Goal: Task Accomplishment & Management: Manage account settings

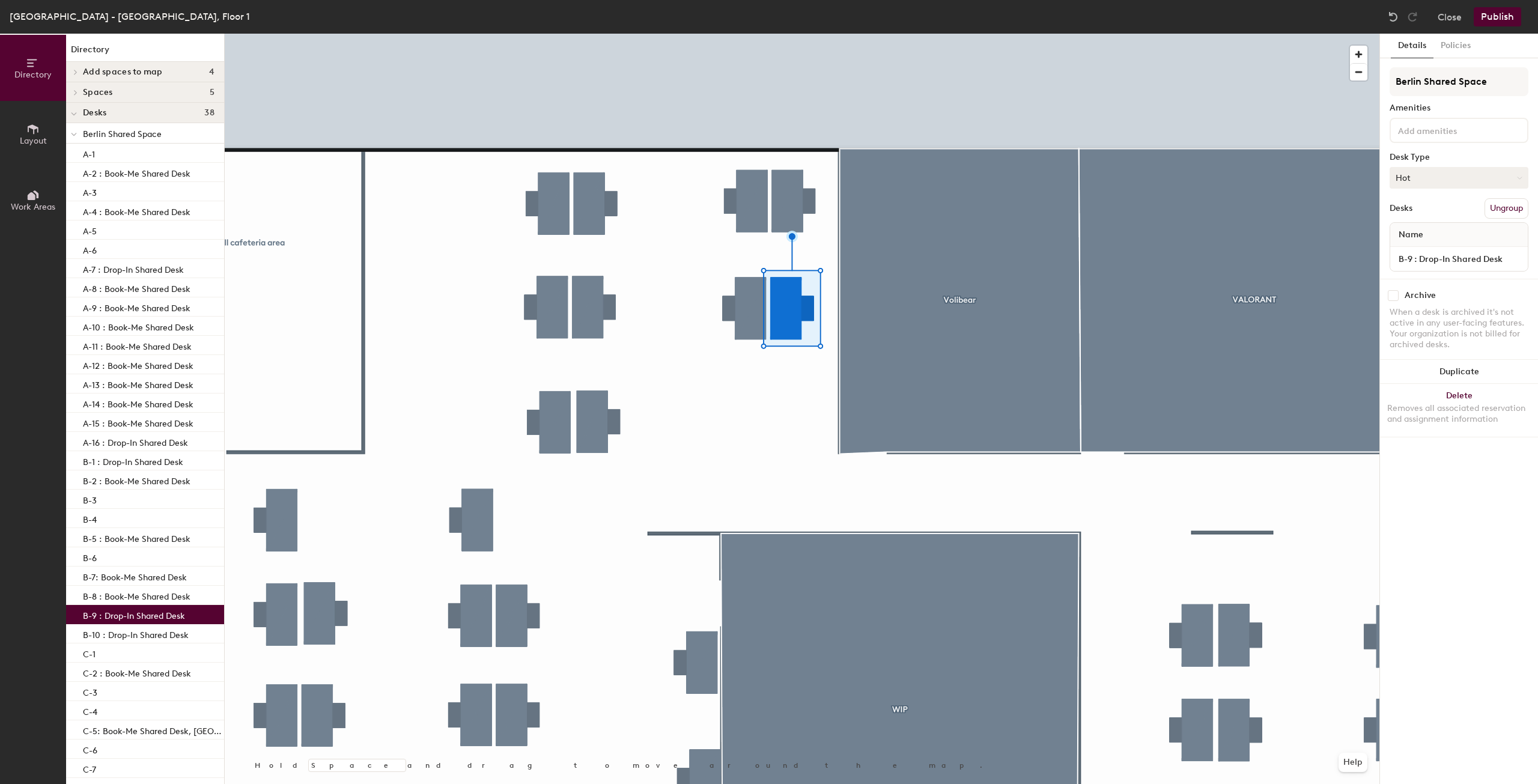
click at [1415, 177] on button "Hot" at bounding box center [1459, 178] width 139 height 22
click at [1422, 214] on div "Assigned" at bounding box center [1450, 215] width 120 height 18
click at [1440, 16] on button "Close" at bounding box center [1450, 17] width 24 height 19
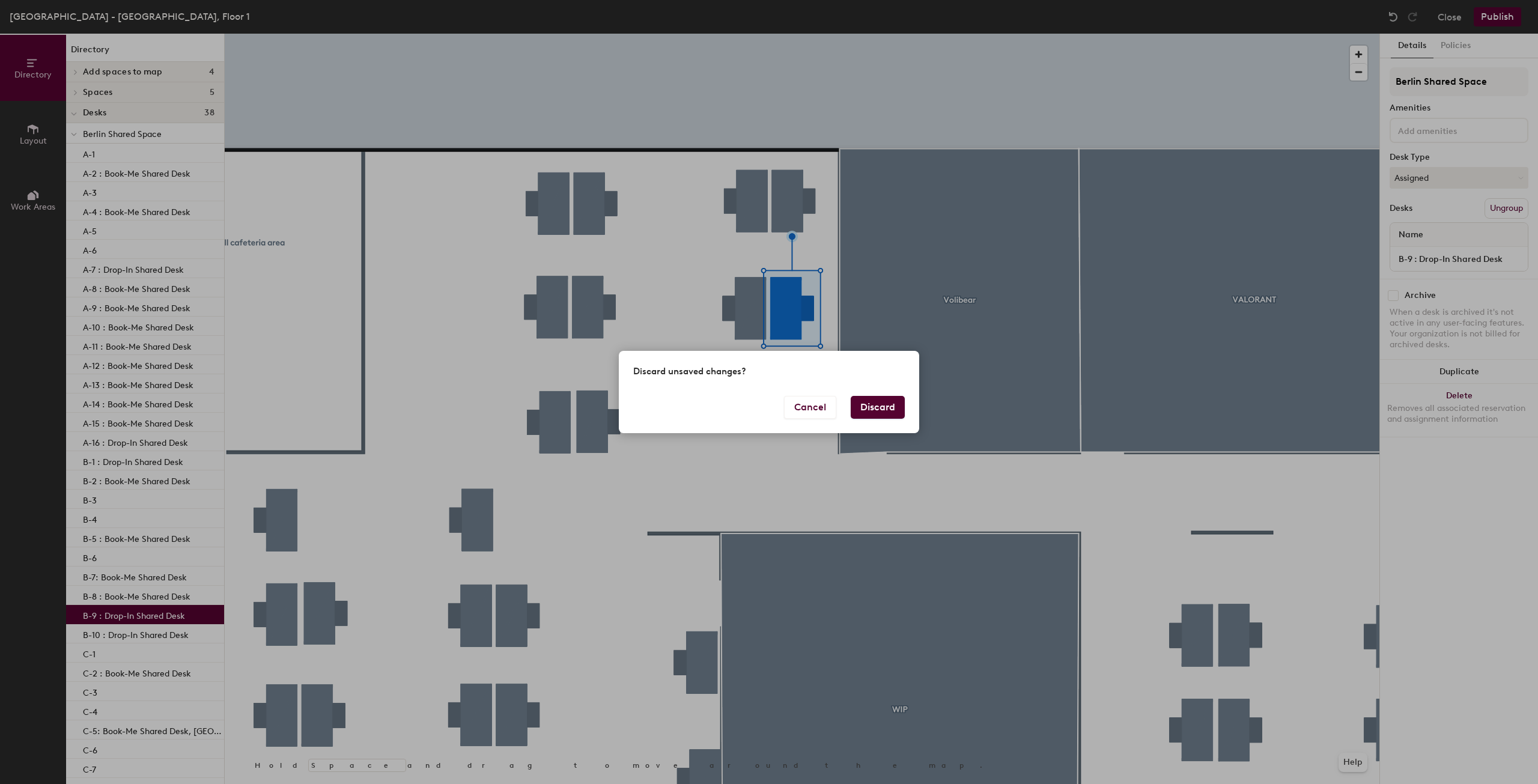
click at [887, 405] on button "Discard" at bounding box center [878, 407] width 54 height 23
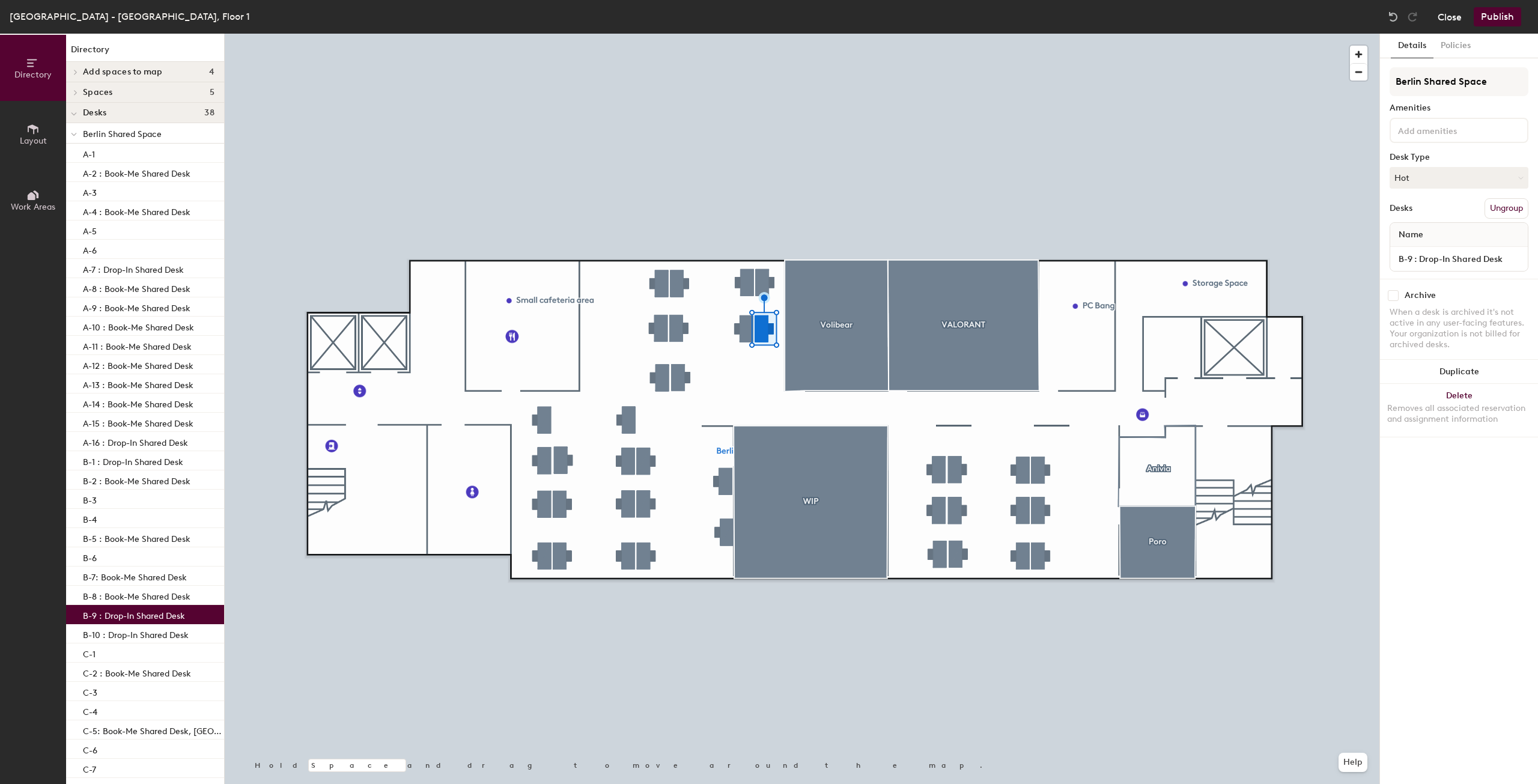
click at [1440, 16] on button "Close" at bounding box center [1450, 17] width 24 height 19
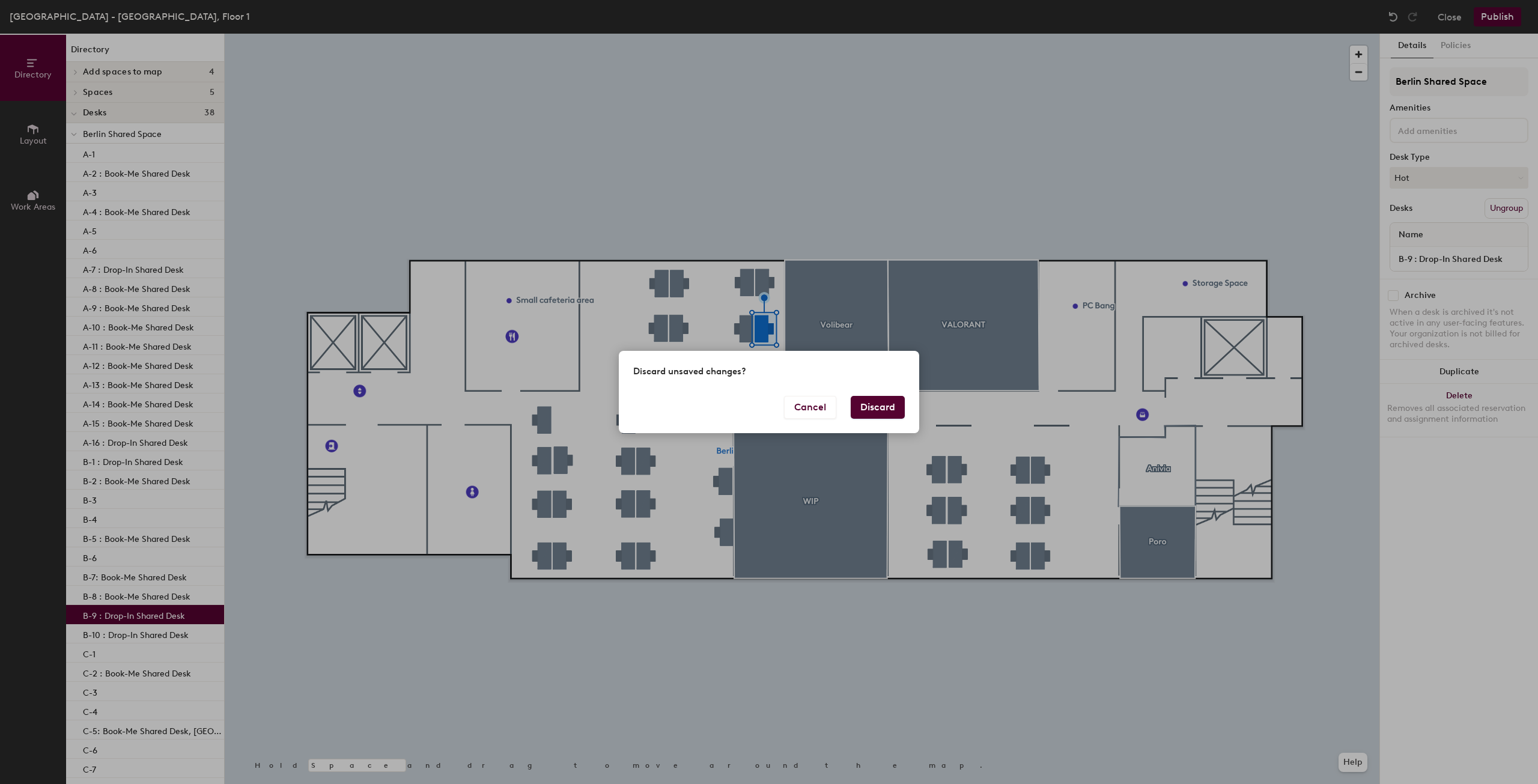
click at [880, 404] on button "Discard" at bounding box center [878, 407] width 54 height 23
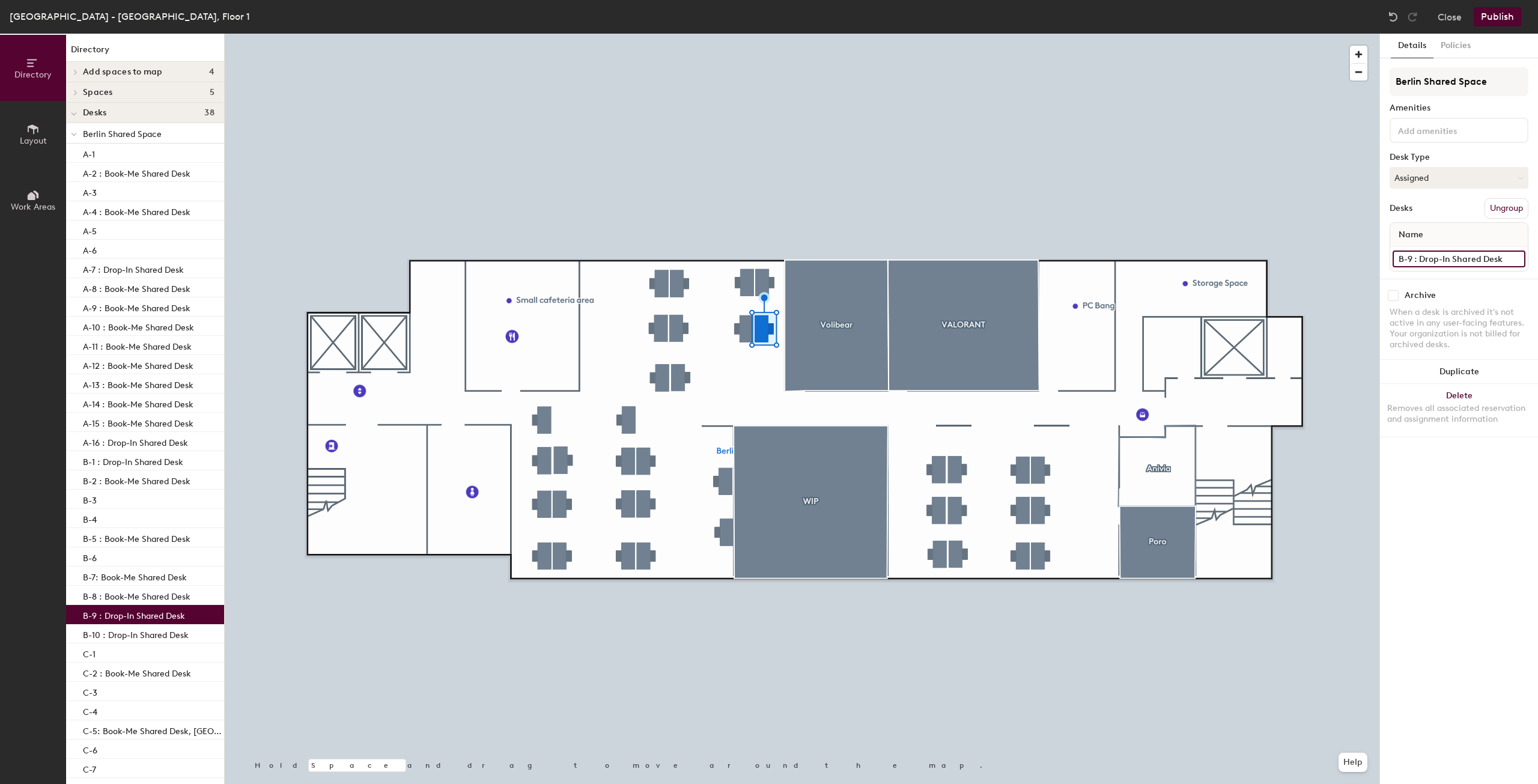
click at [1425, 262] on input "B-9 : Drop-In Shared Desk" at bounding box center [1459, 259] width 133 height 17
click at [1418, 262] on input "B-9 : Drop-In Shared Desk" at bounding box center [1459, 259] width 133 height 17
drag, startPoint x: 1414, startPoint y: 262, endPoint x: 1524, endPoint y: 256, distance: 110.2
click at [1524, 256] on input "B-9 : Drop-In Shared Desk" at bounding box center [1459, 259] width 133 height 17
click at [1457, 22] on button "Close" at bounding box center [1450, 17] width 24 height 19
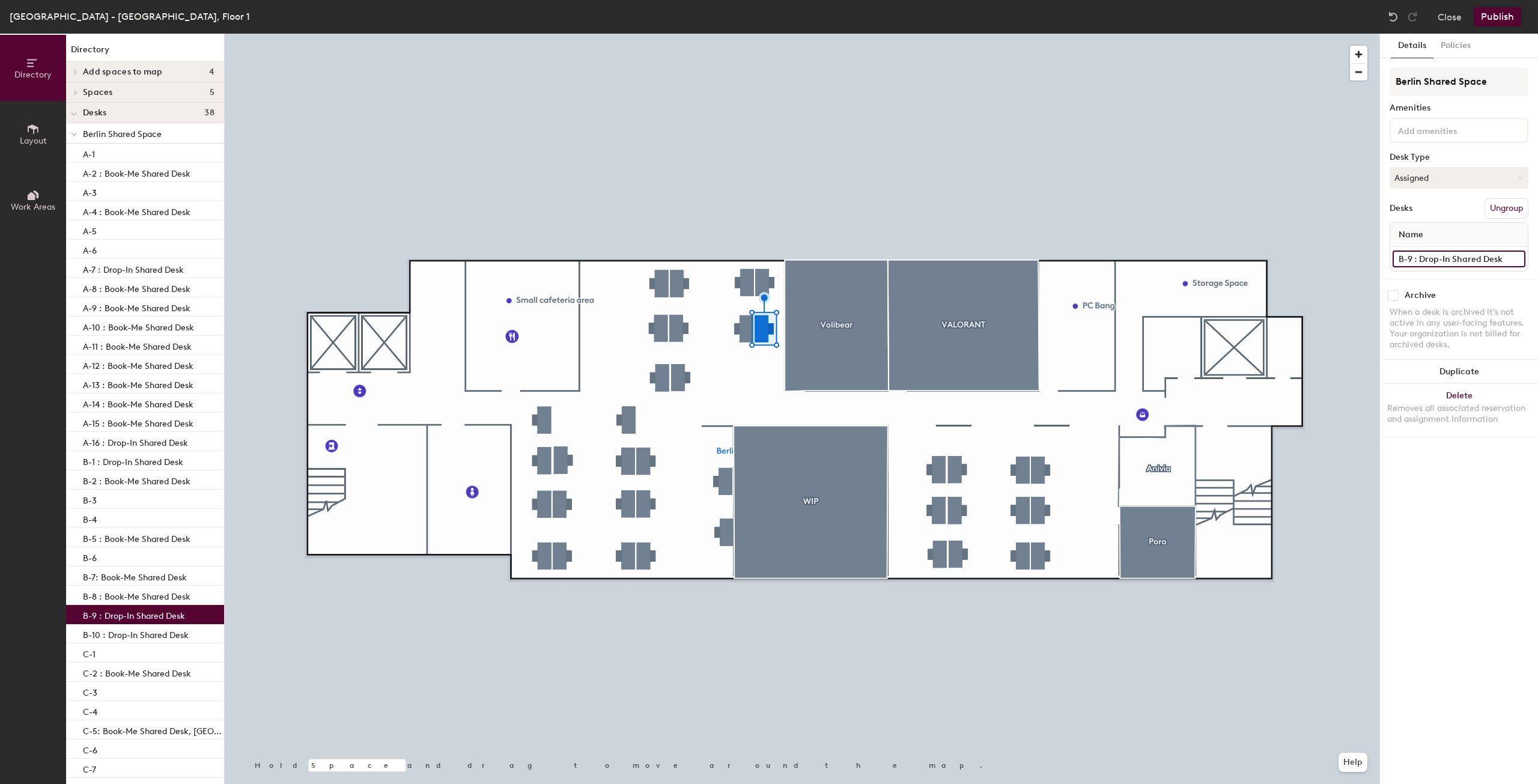
click at [1435, 256] on input "B-9 : Drop-In Shared Desk" at bounding box center [1459, 259] width 133 height 17
click at [1466, 256] on input "B-9 : Drop-In Shared Desk" at bounding box center [1459, 259] width 133 height 17
type input "B-9"
click at [1498, 21] on button "Publish" at bounding box center [1497, 17] width 47 height 19
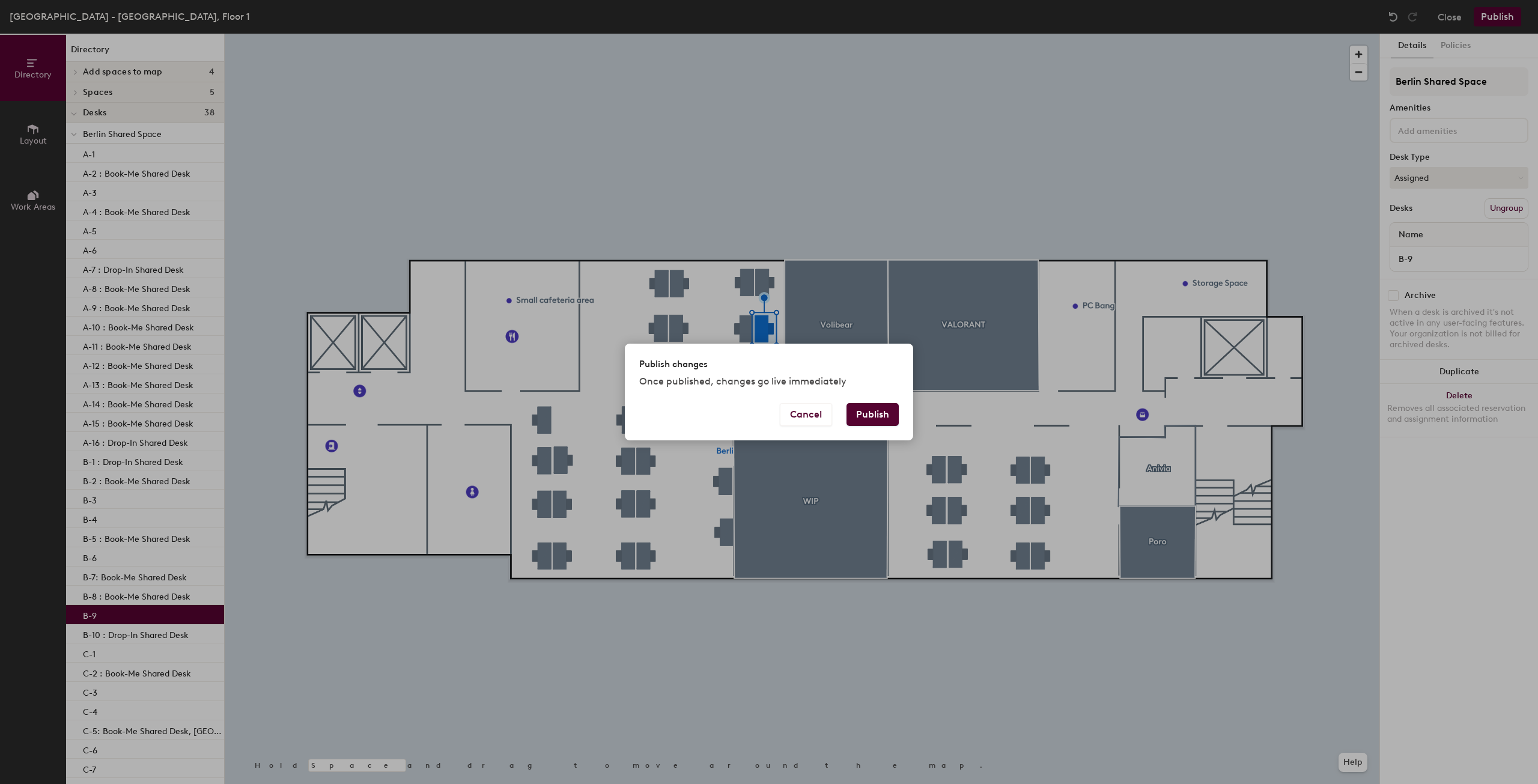
click at [874, 412] on button "Publish" at bounding box center [872, 415] width 52 height 23
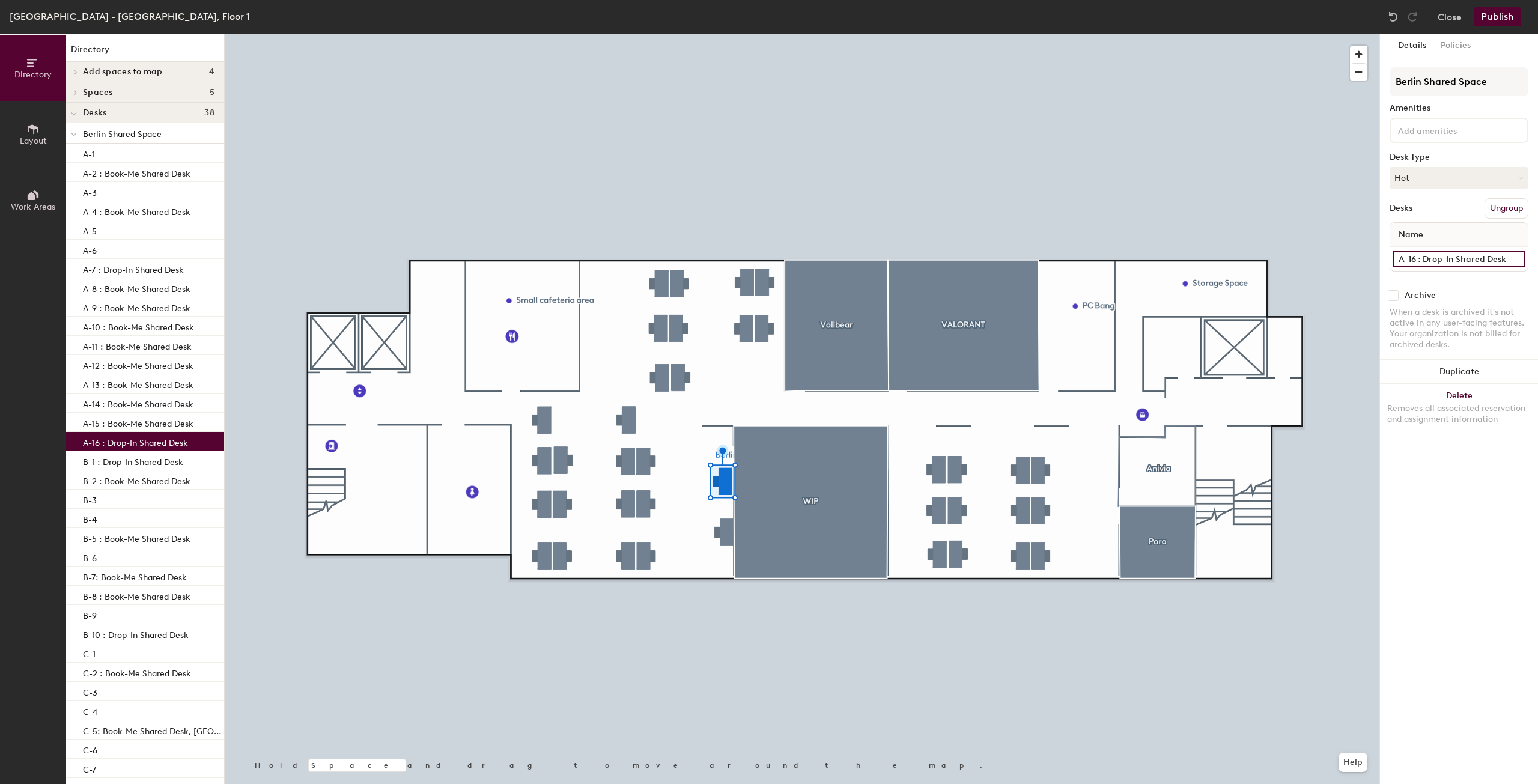
click at [1441, 257] on input "A-16 : Drop-In Shared Desk" at bounding box center [1459, 259] width 133 height 17
click at [1427, 262] on input "A-16 : Drop-In Shared Desk" at bounding box center [1459, 259] width 133 height 17
click at [1423, 261] on input "A-16 : Drop-In Shared Desk" at bounding box center [1459, 259] width 133 height 17
drag, startPoint x: 1418, startPoint y: 261, endPoint x: 1517, endPoint y: 252, distance: 99.4
click at [1517, 252] on input "A-16 : Drop-In Shared Desk" at bounding box center [1459, 259] width 133 height 17
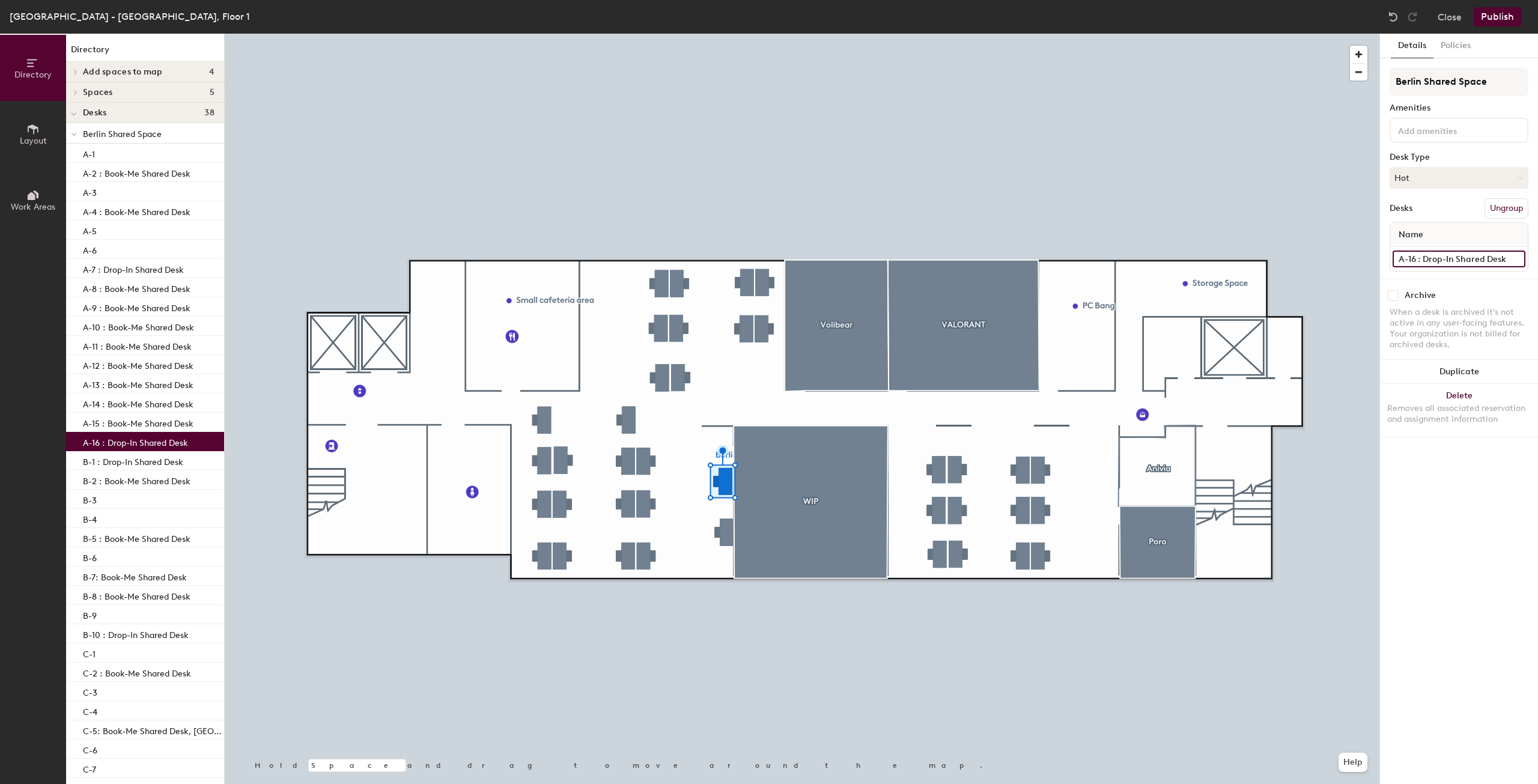
click at [1424, 265] on input "A-16 : Drop-In Shared Desk" at bounding box center [1459, 259] width 133 height 17
drag, startPoint x: 1417, startPoint y: 263, endPoint x: 1508, endPoint y: 263, distance: 91.0
click at [1508, 263] on input "A-16 : Drop-In Shared Desk" at bounding box center [1459, 259] width 133 height 17
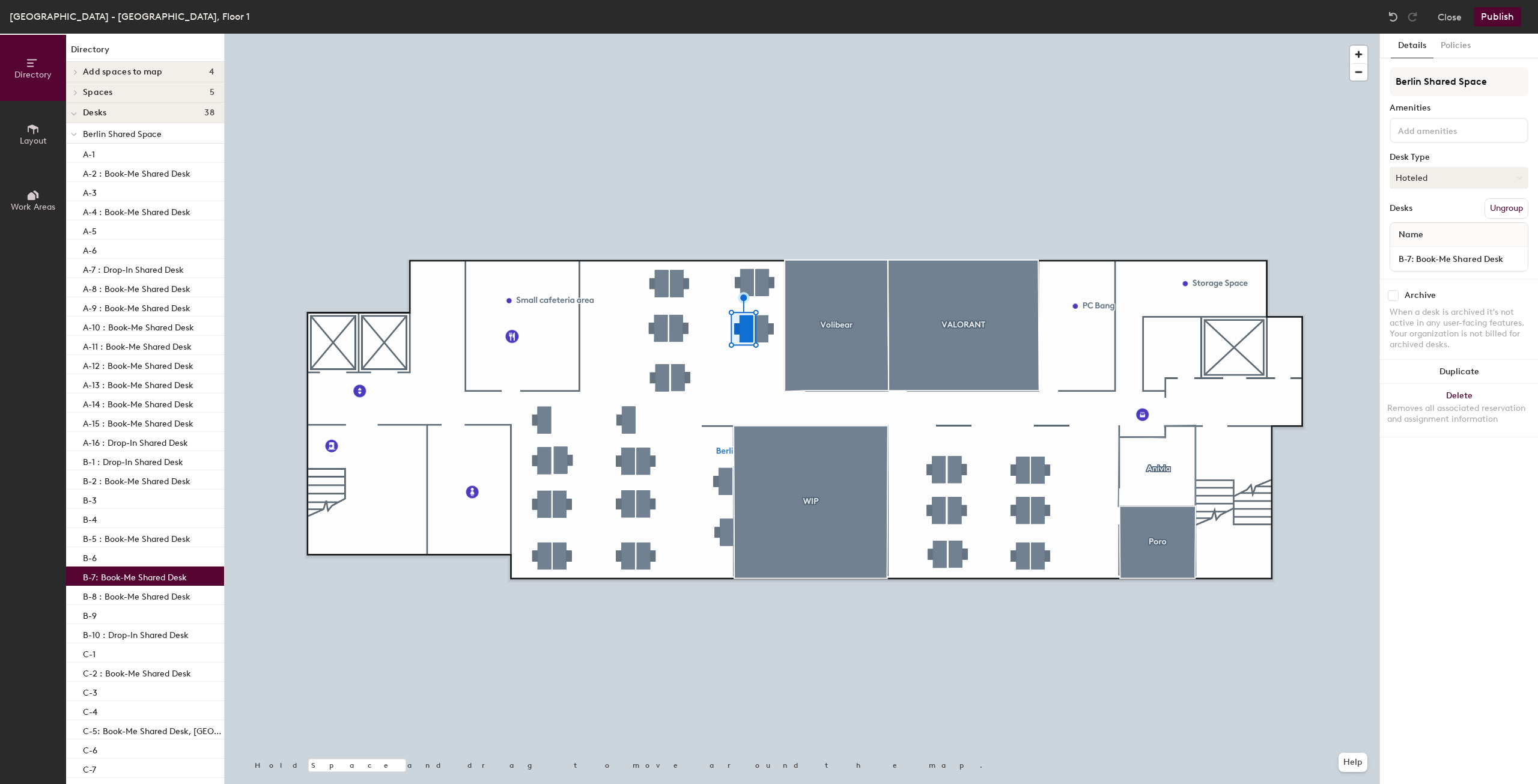
click at [1427, 174] on button "Hoteled" at bounding box center [1459, 178] width 139 height 22
click at [1399, 232] on div "Hot" at bounding box center [1450, 233] width 120 height 18
click at [1427, 253] on input "B-7: Book-Me Shared Desk" at bounding box center [1459, 259] width 133 height 17
click at [1421, 259] on input "B-7: Book-Me Shared Desk" at bounding box center [1459, 259] width 133 height 17
drag, startPoint x: 1411, startPoint y: 260, endPoint x: 1515, endPoint y: 267, distance: 104.2
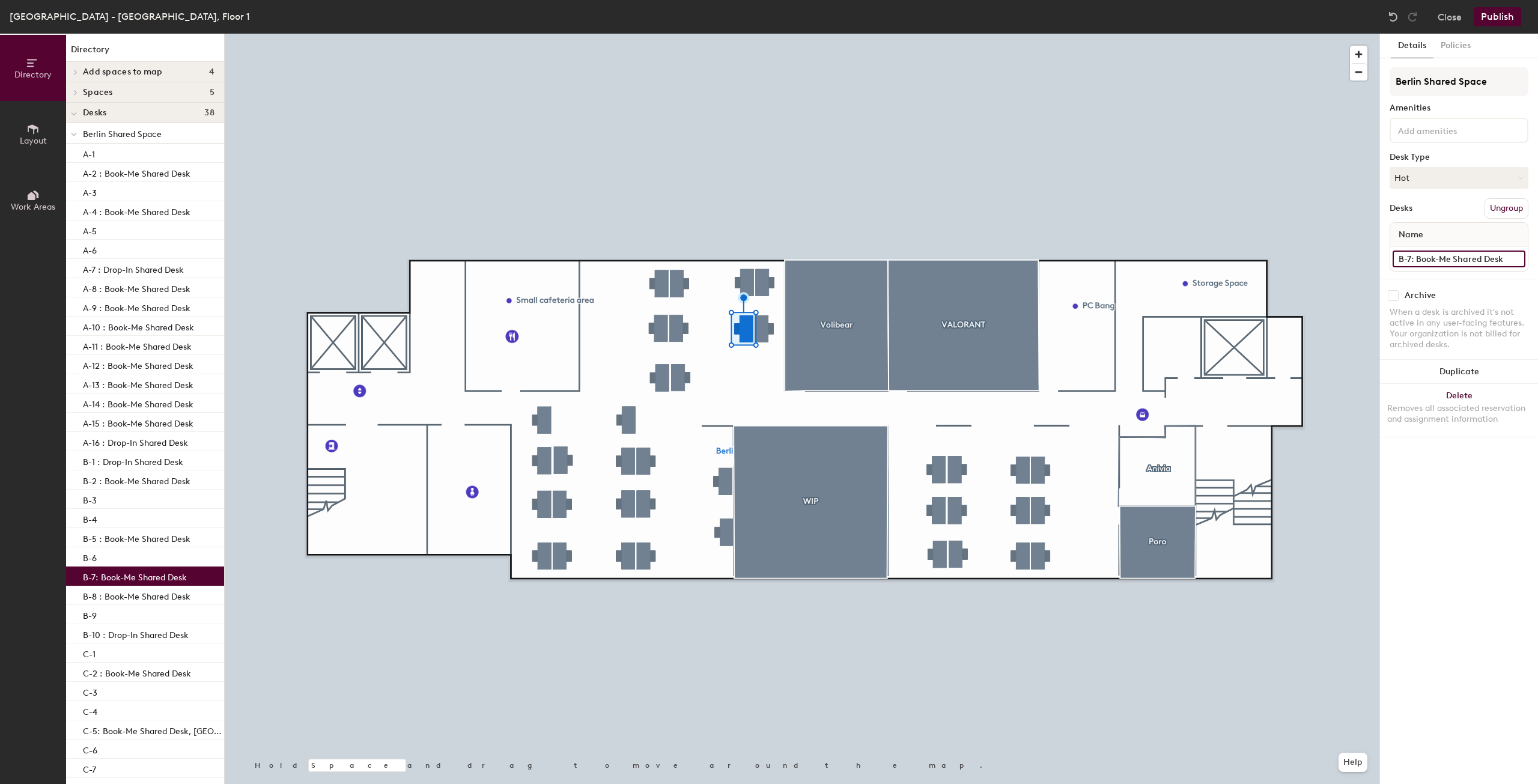
click at [1515, 267] on input "B-7: Book-Me Shared Desk" at bounding box center [1459, 259] width 133 height 17
click at [1476, 252] on input "B-7: Book-Me Shared Desk" at bounding box center [1459, 259] width 133 height 17
click at [1495, 254] on input "B-7: Book-Me Shared Desk" at bounding box center [1459, 259] width 133 height 17
click at [1505, 254] on input "B-7: Book-Me Shared Desk" at bounding box center [1459, 259] width 133 height 17
click at [1486, 265] on input "B-7: Book-Me Shared Desk" at bounding box center [1459, 259] width 133 height 17
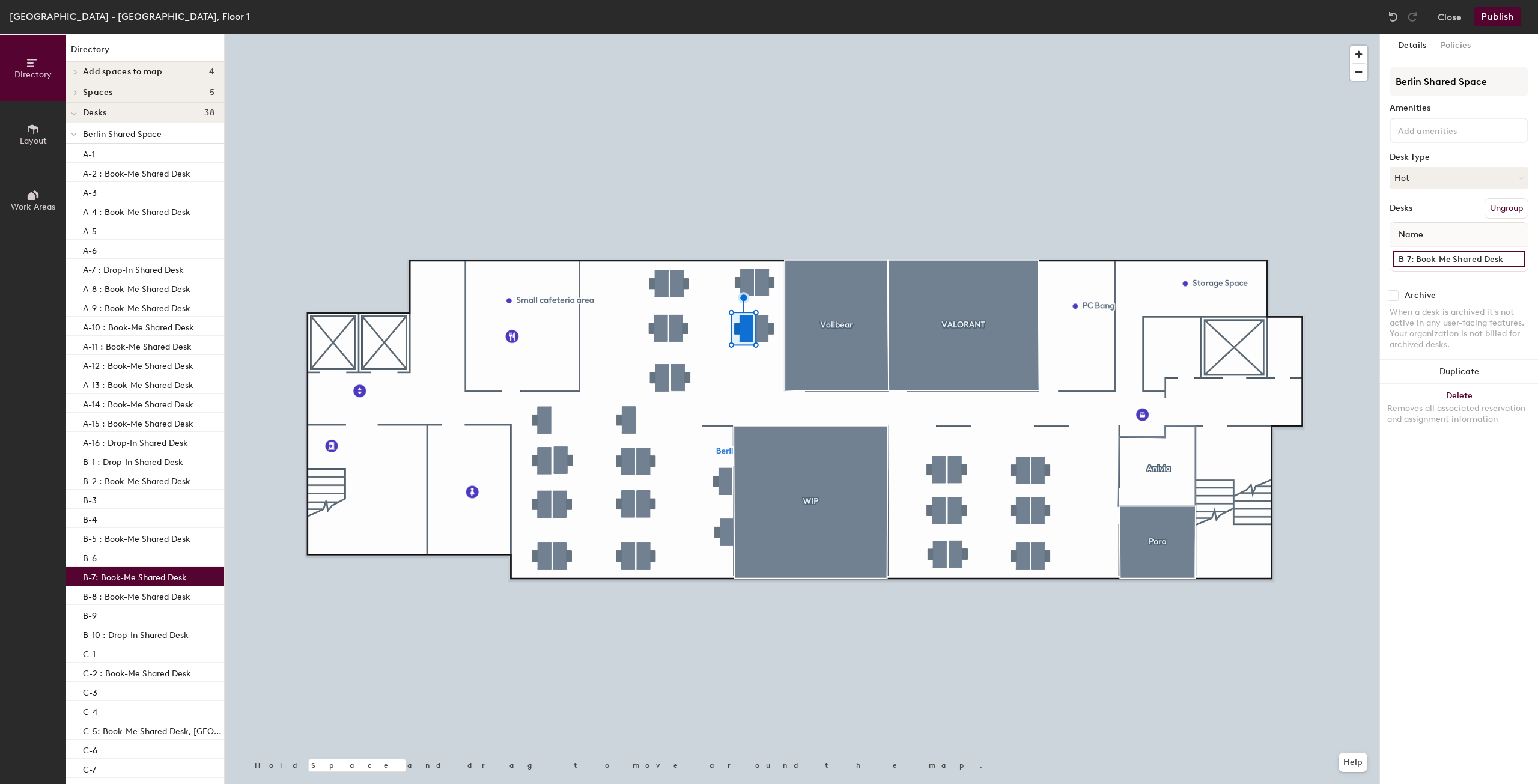
click at [1503, 262] on input "B-7: Book-Me Shared Desk" at bounding box center [1459, 259] width 133 height 17
paste input "A-16 : Drop-In Shared Desk"
click at [1411, 257] on input "B-7 : Drop-In Shared Desk" at bounding box center [1459, 259] width 133 height 17
click at [1427, 262] on input "B-7 : Drop-In Shared Desk" at bounding box center [1459, 259] width 133 height 17
type input "B-7 : Drop-In Shared Desk"
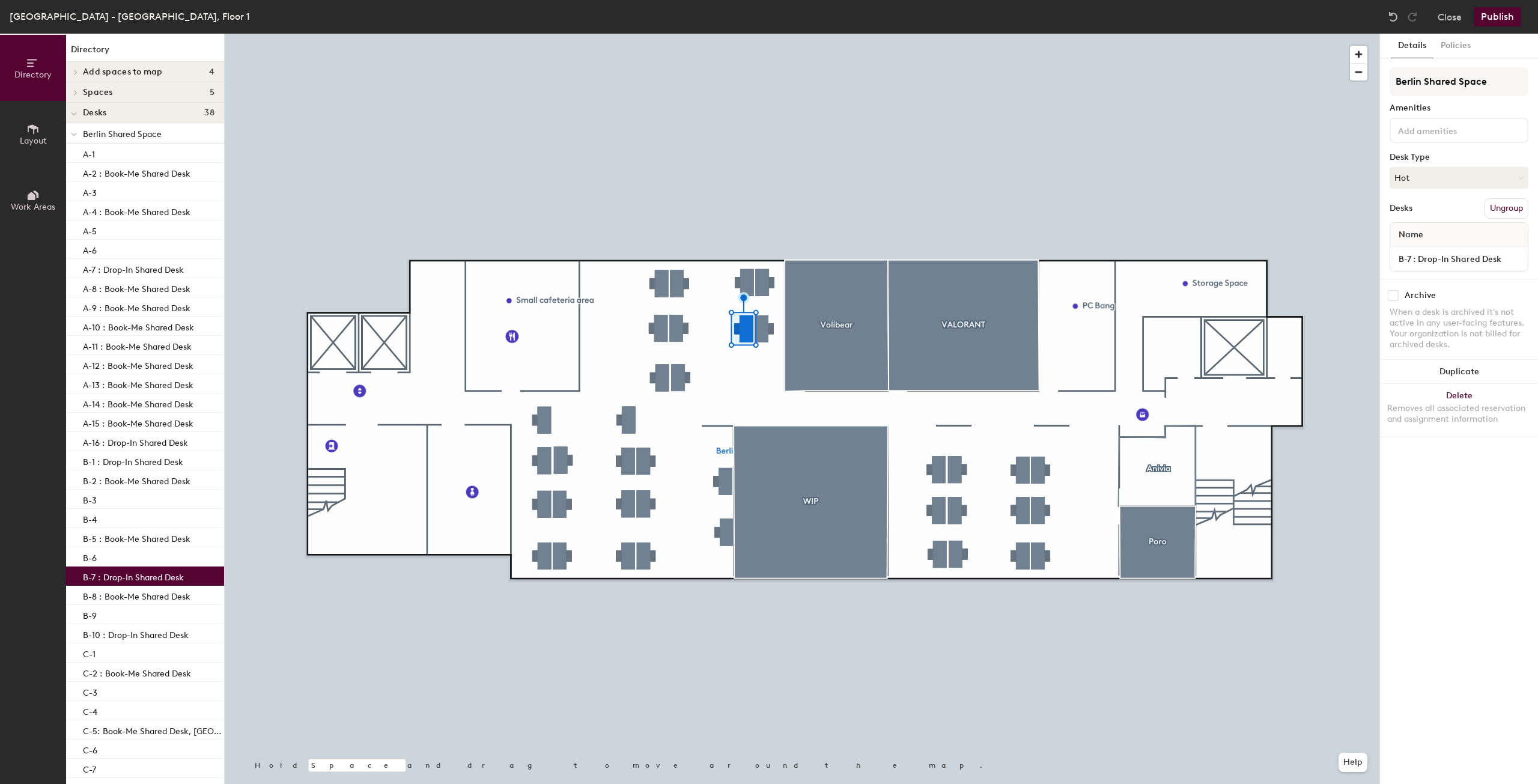
click at [1504, 17] on button "Publish" at bounding box center [1497, 17] width 47 height 19
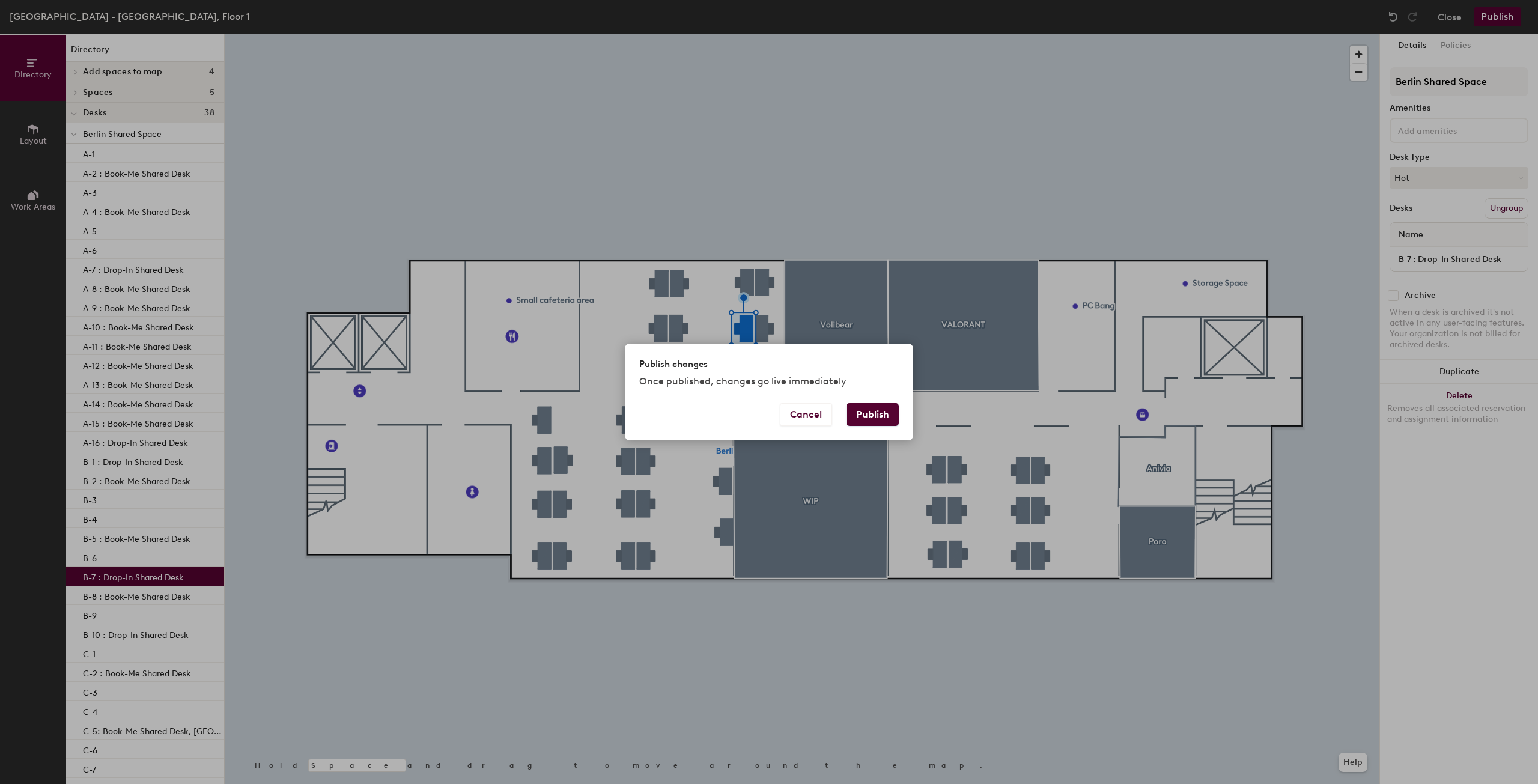
click at [881, 414] on button "Publish" at bounding box center [872, 415] width 52 height 23
